Goal: Navigation & Orientation: Find specific page/section

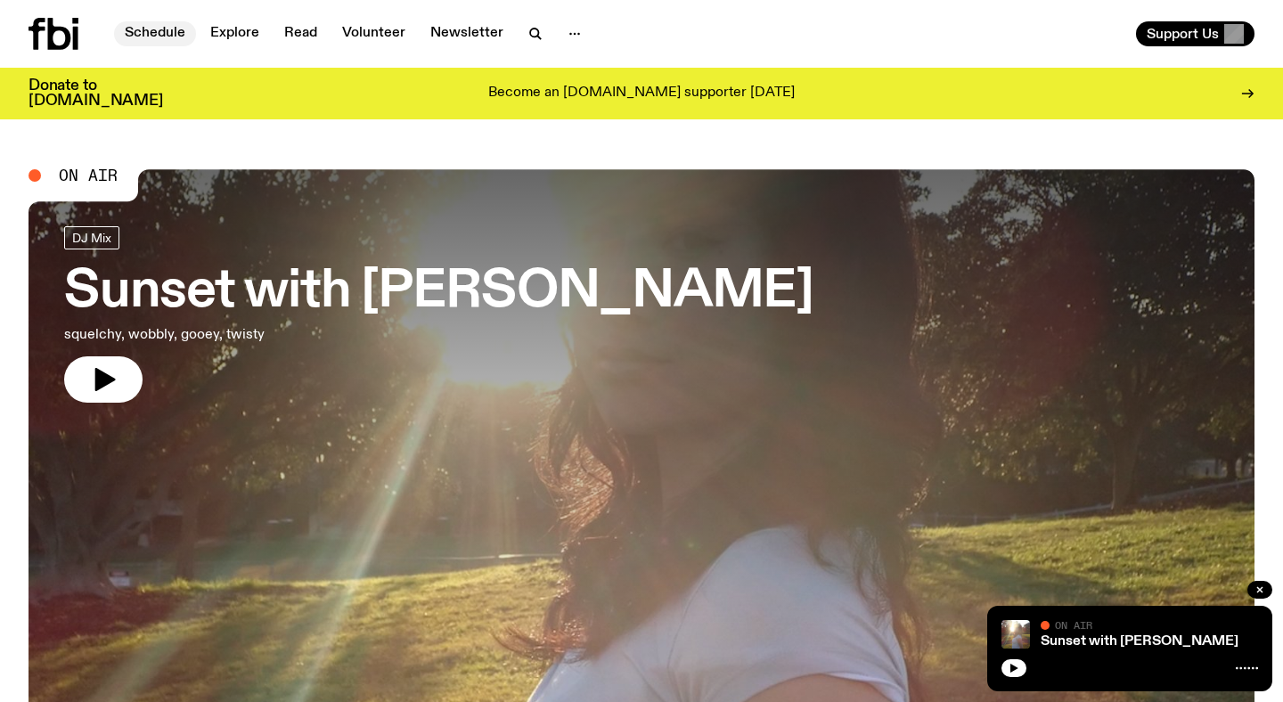
click at [159, 29] on link "Schedule" at bounding box center [155, 33] width 82 height 25
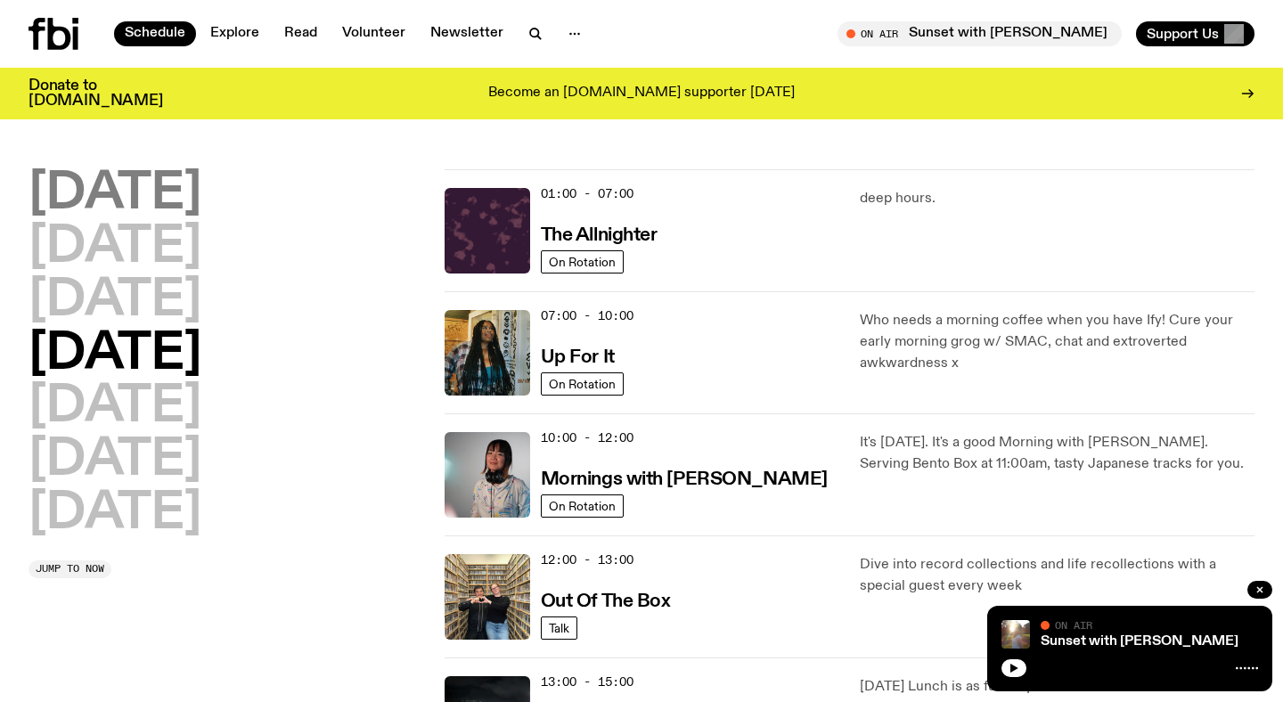
click at [153, 194] on h2 "[DATE]" at bounding box center [115, 194] width 173 height 50
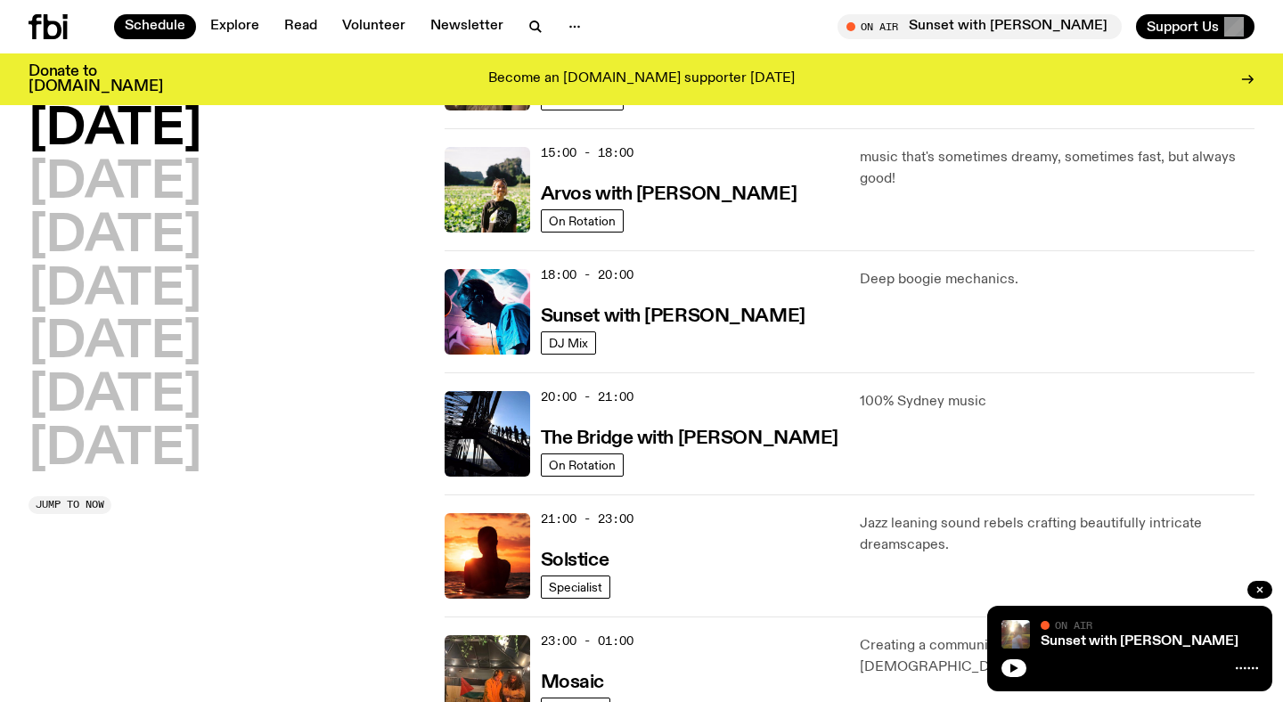
scroll to position [642, 0]
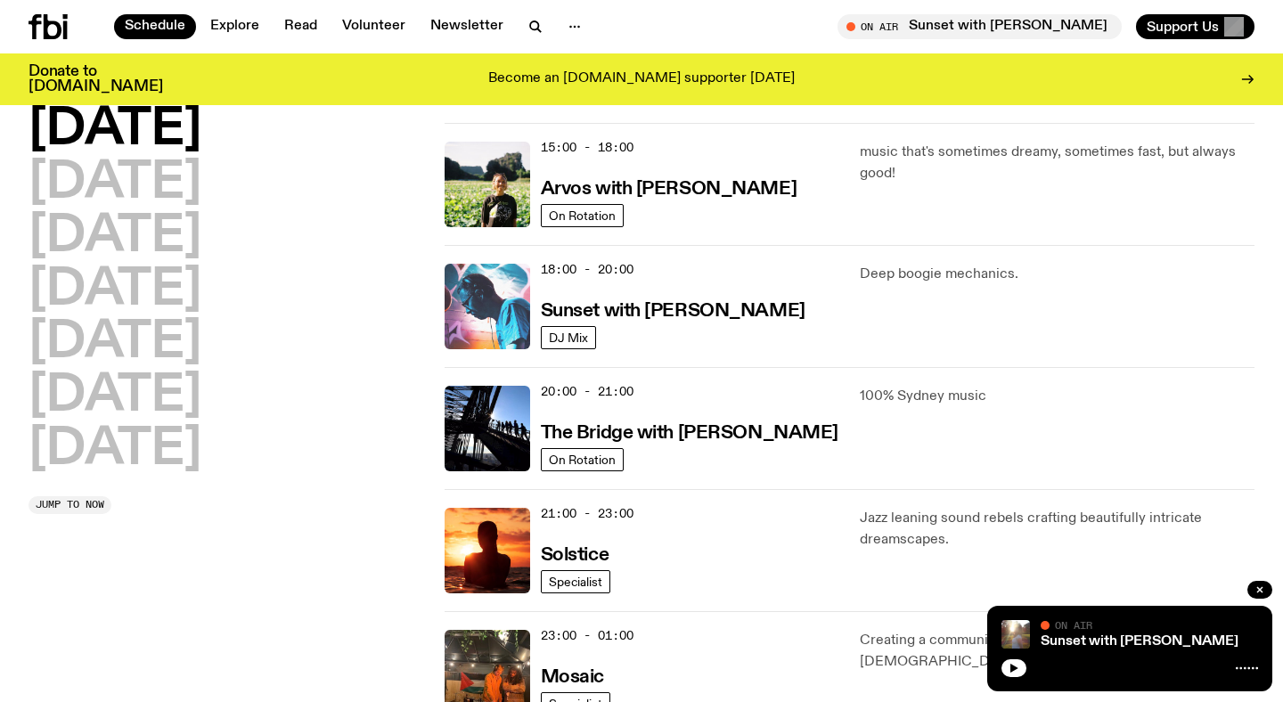
click at [494, 280] on img at bounding box center [488, 307] width 86 height 86
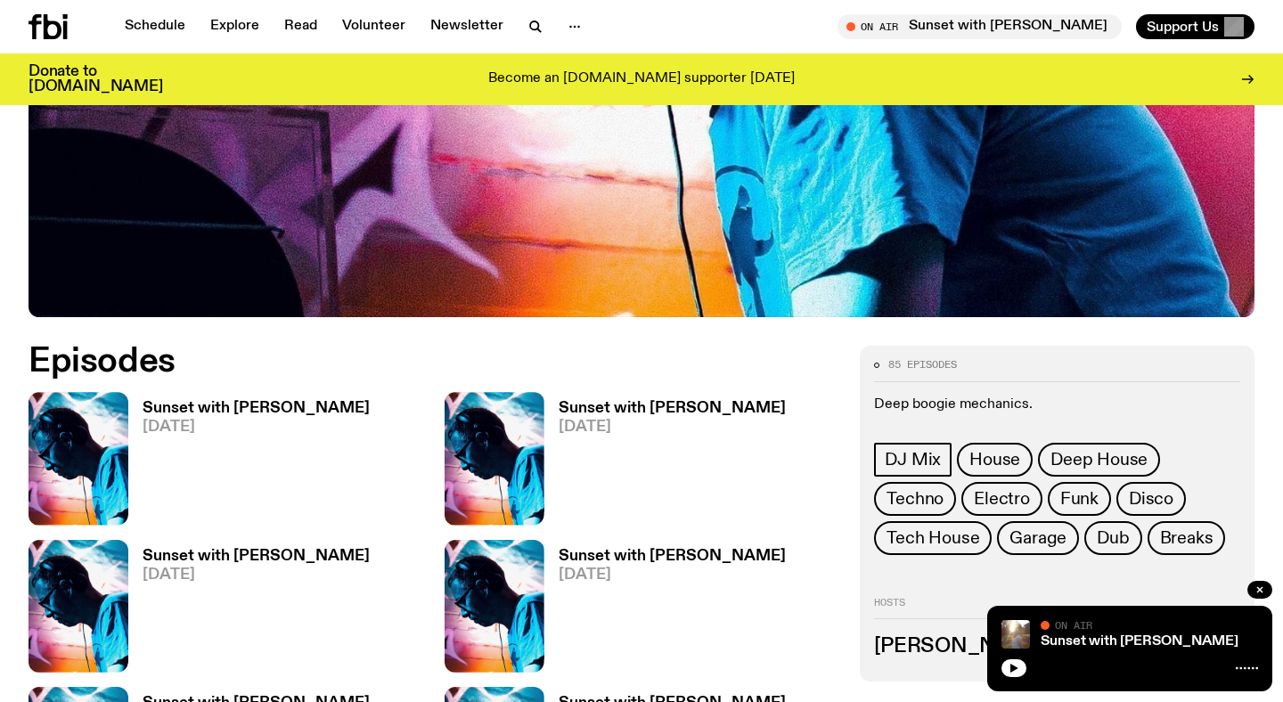
scroll to position [626, 0]
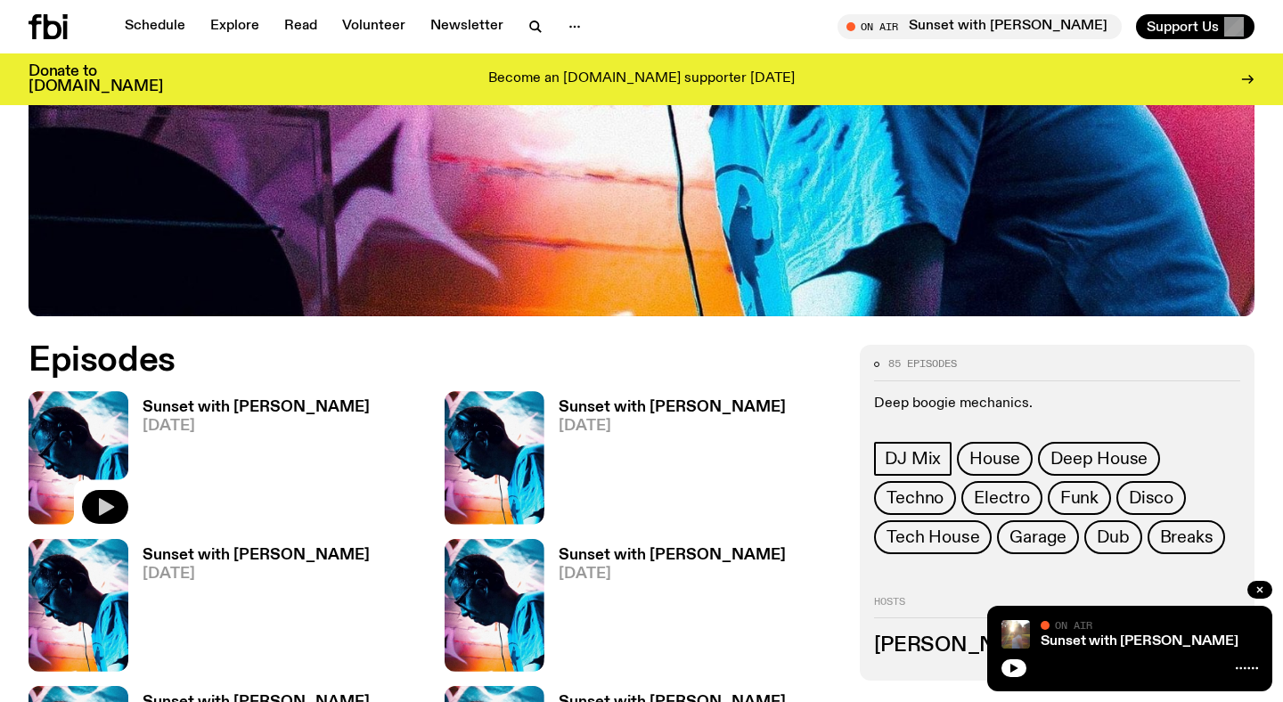
click at [107, 509] on icon "button" at bounding box center [106, 507] width 15 height 18
